Goal: Navigation & Orientation: Find specific page/section

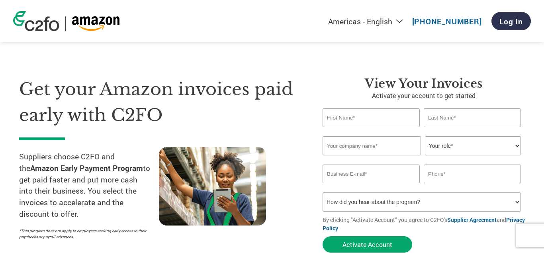
drag, startPoint x: 46, startPoint y: 217, endPoint x: 16, endPoint y: 159, distance: 65.0
click at [16, 159] on section "Get your Amazon invoices paid early with C2FO Suppliers choose C2FO and the Ama…" at bounding box center [272, 157] width 544 height 250
copy p "Suppliers choose C2FO and the Amazon Early Payment Program to get paid faster a…"
click at [478, 68] on div "Get your Amazon invoices paid early with C2FO Suppliers choose C2FO and the Ama…" at bounding box center [272, 151] width 506 height 212
click at [224, 16] on select "Americas - English Américas - Español [GEOGRAPHIC_DATA] - Português [GEOGRAPHIC…" at bounding box center [316, 21] width 184 height 10
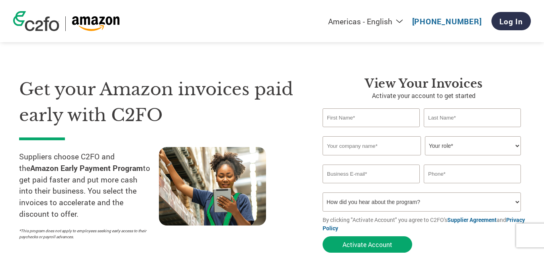
select select "pt"
click option "Américas - Português" at bounding box center [0, 0] width 0 height 0
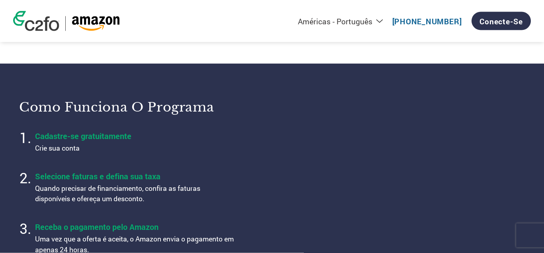
scroll to position [244, 0]
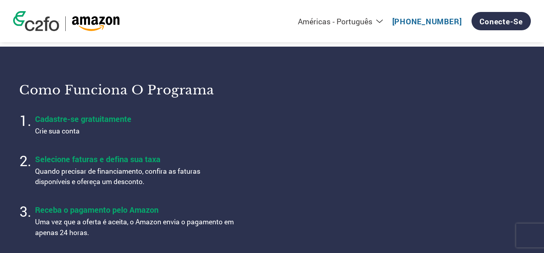
click at [369, 225] on div "Como funciona o programa Cadastre-se gratuitamente Crie sua conta Selecione fat…" at bounding box center [272, 160] width 506 height 176
click at [334, 238] on section "Como funciona o programa Cadastre-se gratuitamente Crie sua conta Selecione fat…" at bounding box center [272, 160] width 544 height 227
click at [363, 230] on section "Como funciona o programa Cadastre-se gratuitamente Crie sua conta Selecione fat…" at bounding box center [272, 160] width 544 height 227
